Goal: Task Accomplishment & Management: Use online tool/utility

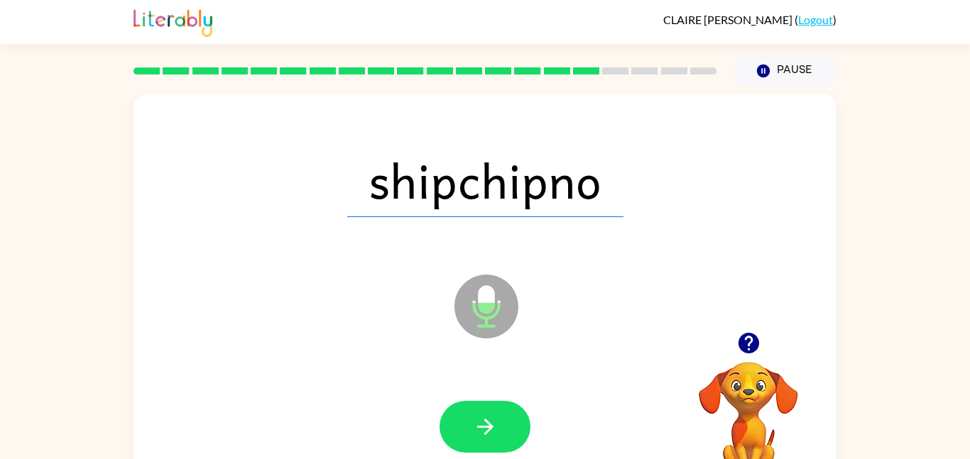
click at [963, 67] on div "[PERSON_NAME] ( Logout ) Pause Pause shipchipno Microphone The Microphone is he…" at bounding box center [485, 249] width 970 height 499
click at [65, 96] on div "shipchipno Microphone The Microphone is here when it is your turn to talk Your …" at bounding box center [485, 293] width 970 height 412
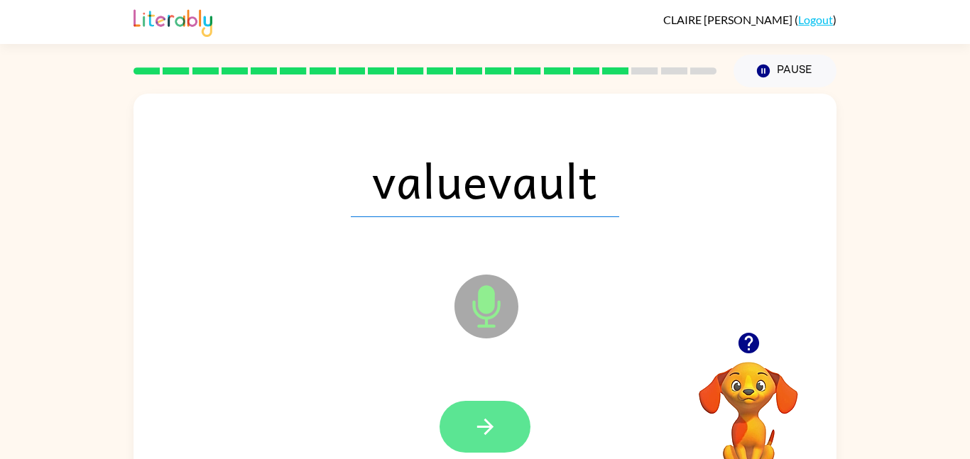
click at [486, 434] on icon "button" at bounding box center [485, 427] width 25 height 25
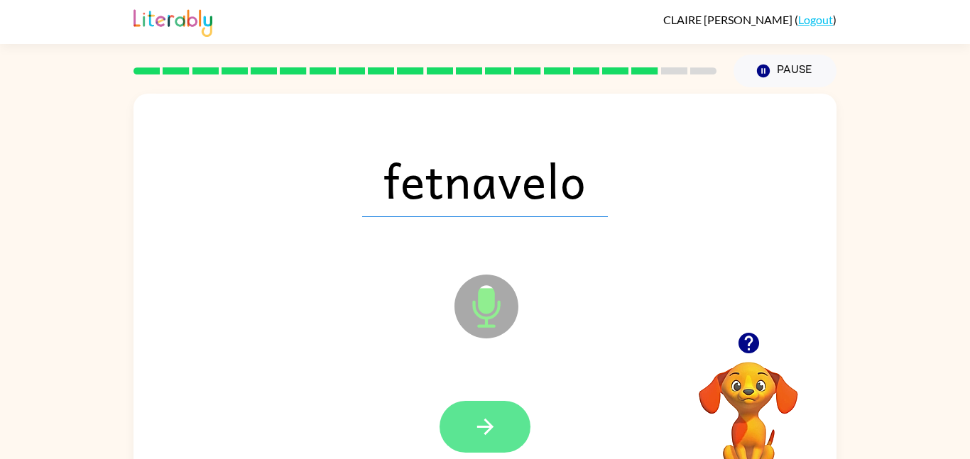
click at [506, 427] on button "button" at bounding box center [484, 427] width 91 height 52
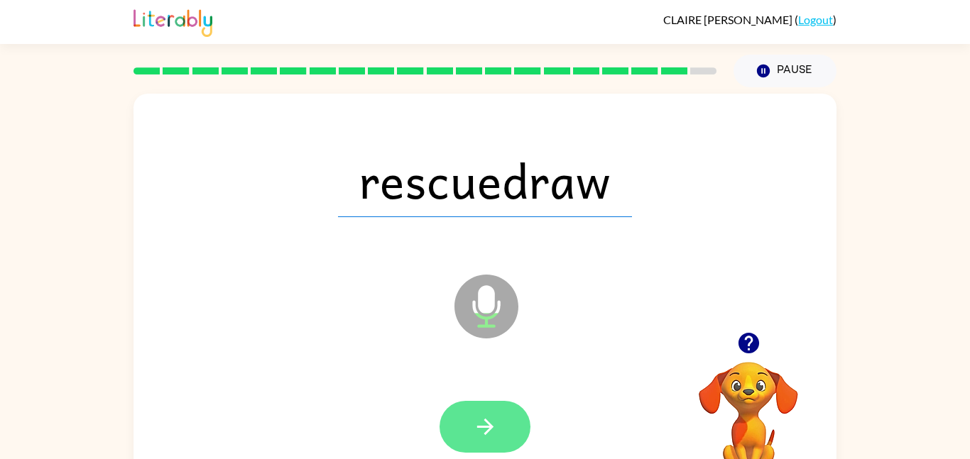
click at [473, 434] on icon "button" at bounding box center [485, 427] width 25 height 25
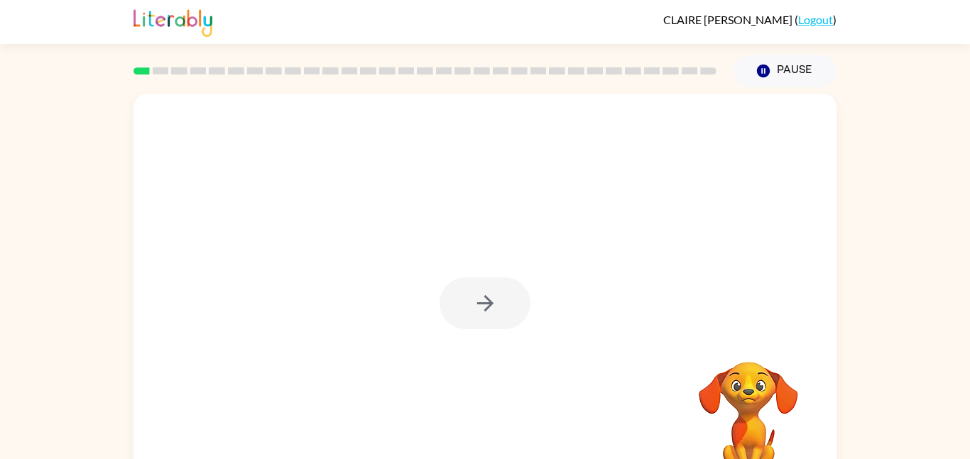
click at [490, 305] on div at bounding box center [484, 304] width 91 height 52
click at [465, 309] on button "button" at bounding box center [484, 304] width 91 height 52
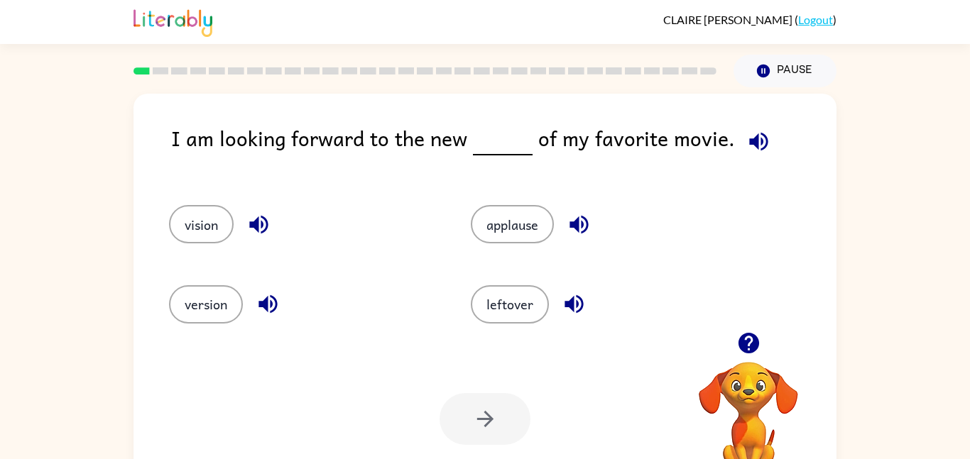
click at [392, 193] on div "vision" at bounding box center [293, 218] width 302 height 80
click at [212, 306] on button "version" at bounding box center [206, 304] width 74 height 38
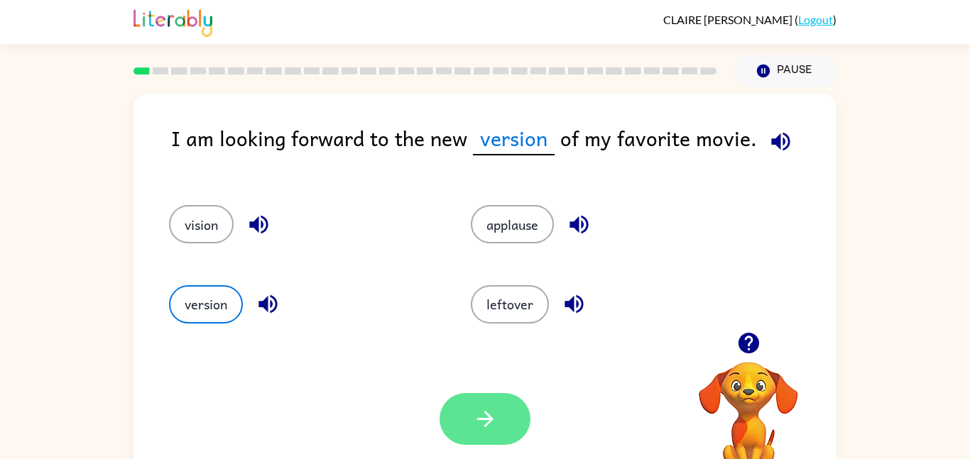
click at [504, 417] on button "button" at bounding box center [484, 419] width 91 height 52
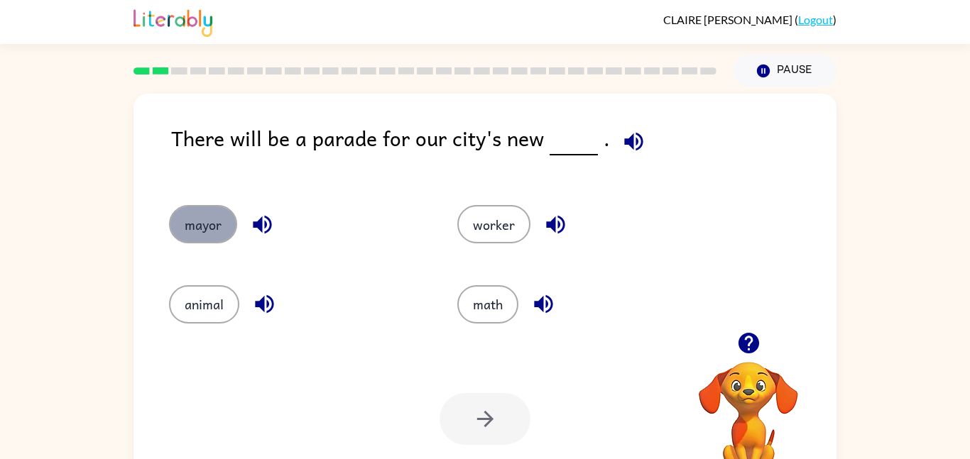
click at [193, 240] on button "mayor" at bounding box center [203, 224] width 68 height 38
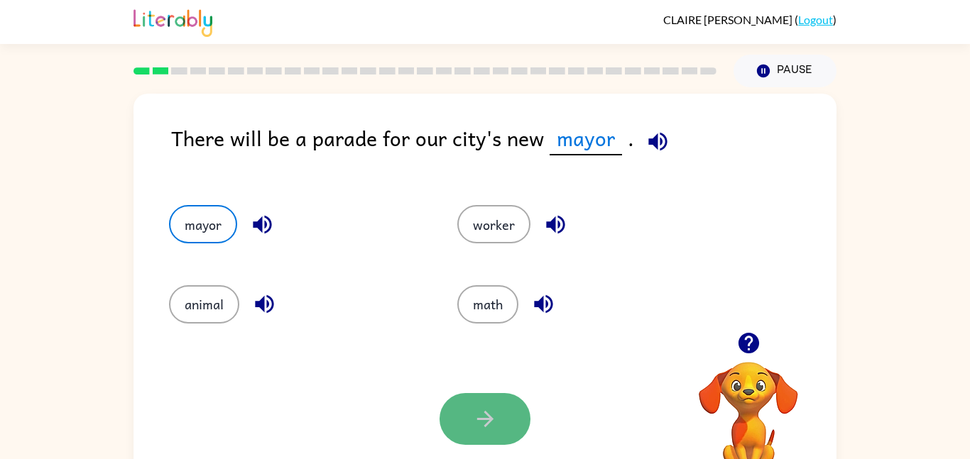
click at [488, 428] on icon "button" at bounding box center [485, 419] width 25 height 25
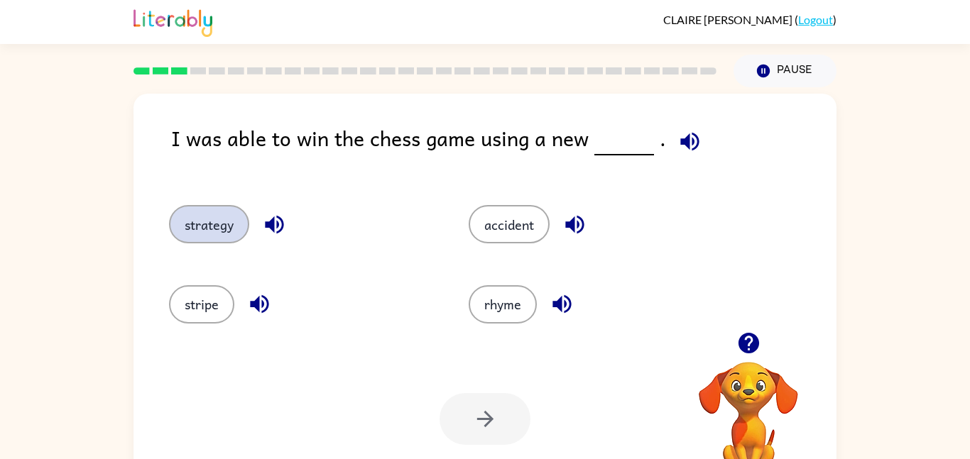
click at [235, 209] on button "strategy" at bounding box center [209, 224] width 80 height 38
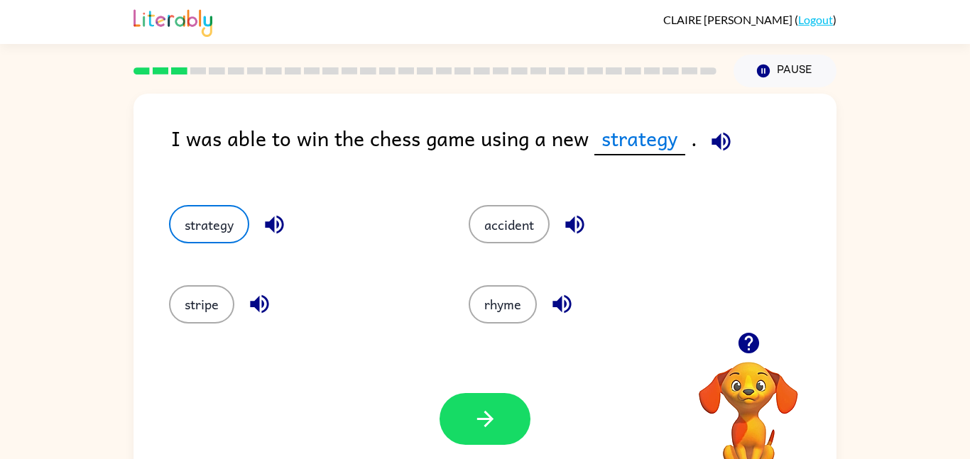
click at [462, 449] on div "Your browser must support playing .mp4 files to use Literably. Please try using…" at bounding box center [484, 419] width 703 height 160
click at [474, 442] on button "button" at bounding box center [484, 419] width 91 height 52
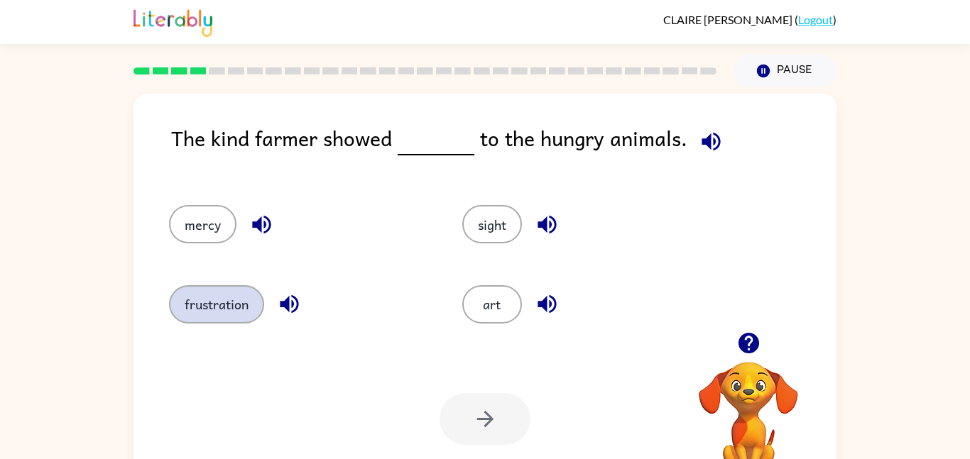
click at [228, 308] on button "frustration" at bounding box center [216, 304] width 95 height 38
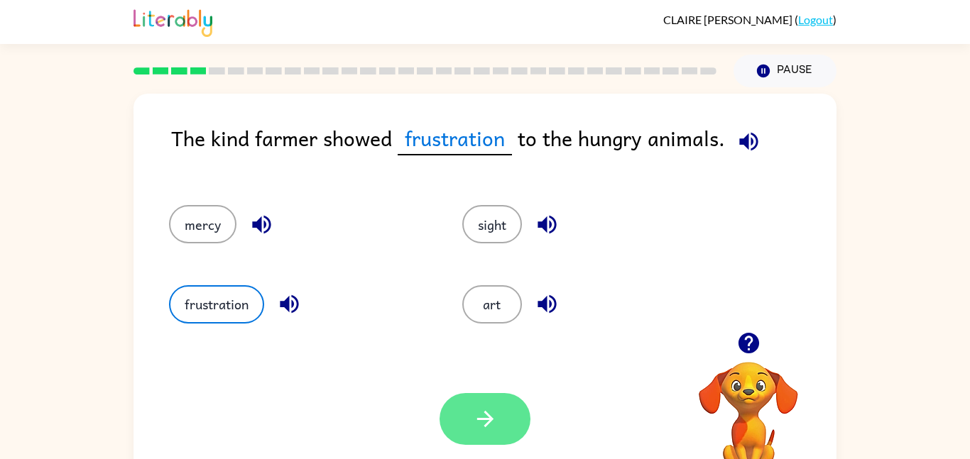
click at [445, 410] on button "button" at bounding box center [484, 419] width 91 height 52
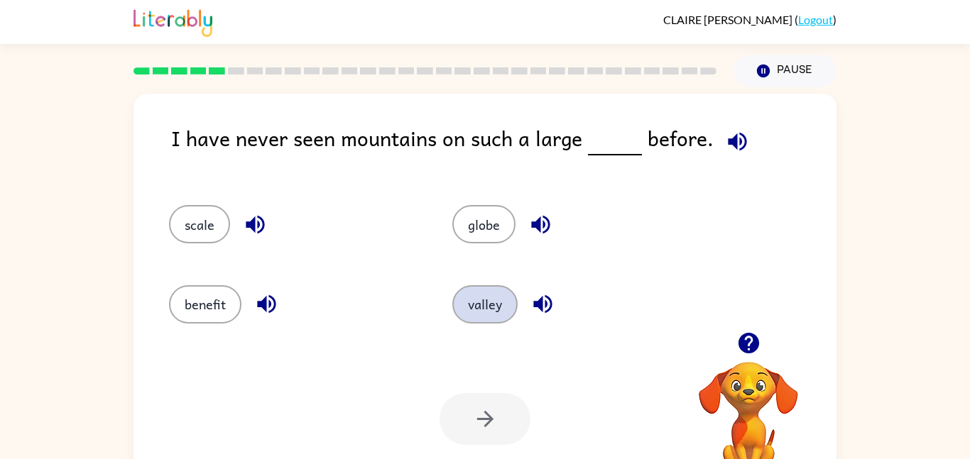
click at [464, 322] on button "valley" at bounding box center [484, 304] width 65 height 38
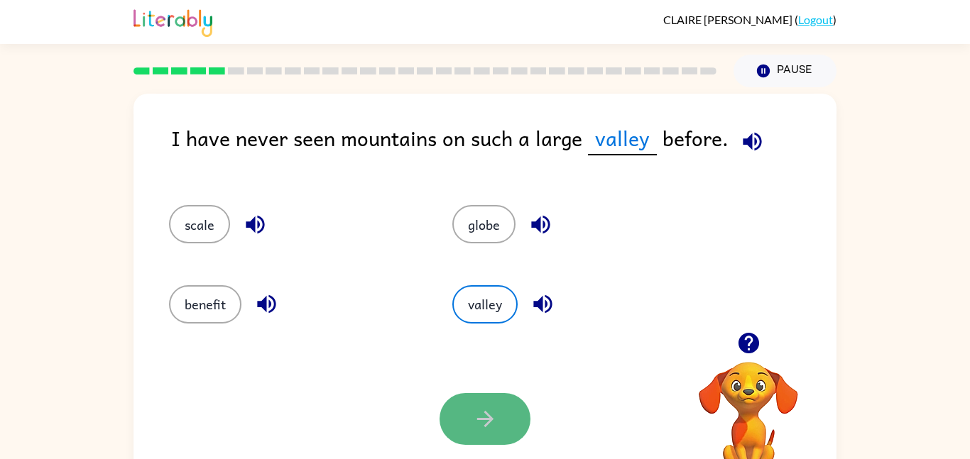
click at [451, 427] on button "button" at bounding box center [484, 419] width 91 height 52
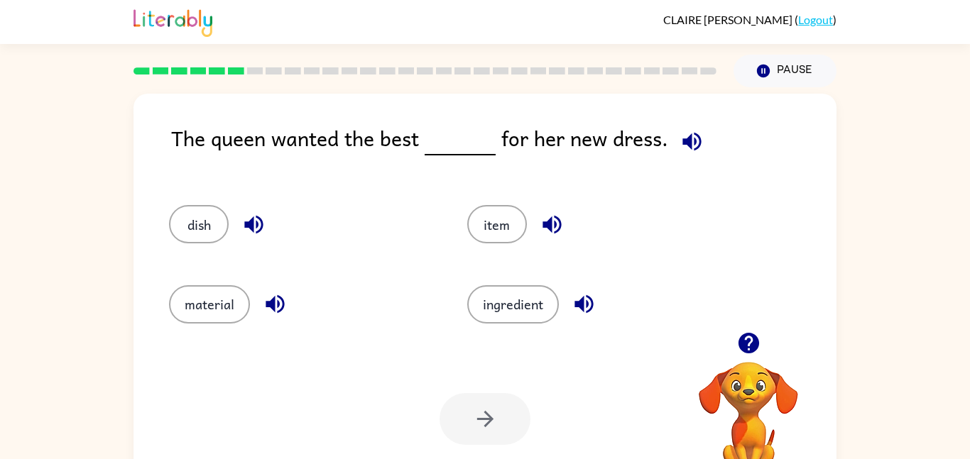
click at [473, 340] on div "Your browser must support playing .mp4 files to use Literably. Please try using…" at bounding box center [484, 419] width 703 height 160
